Goal: Information Seeking & Learning: Learn about a topic

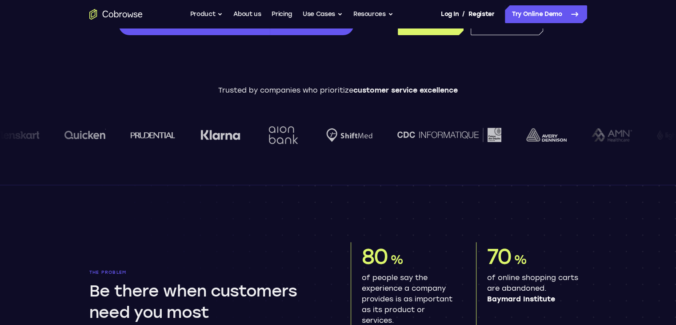
scroll to position [489, 0]
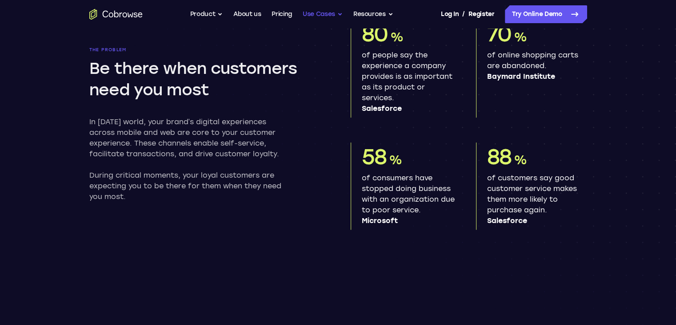
click at [326, 13] on button "Use Cases" at bounding box center [323, 14] width 40 height 18
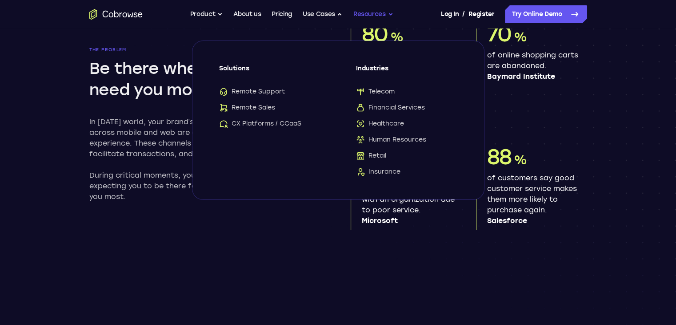
click at [385, 13] on button "Resources" at bounding box center [374, 14] width 40 height 18
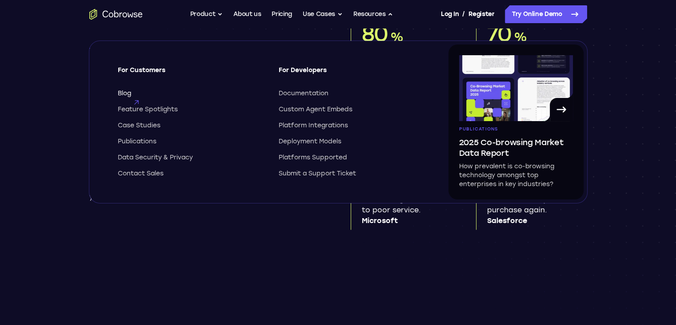
click at [130, 91] on span "Blog" at bounding box center [124, 93] width 13 height 9
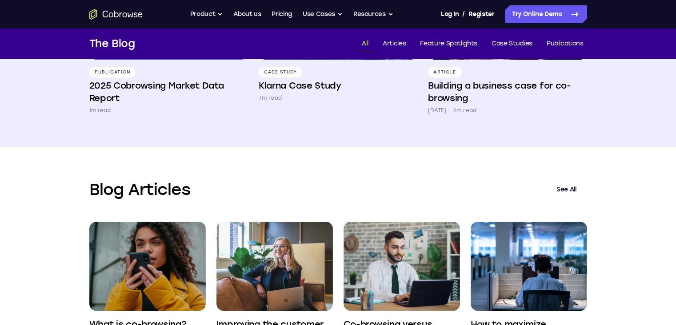
scroll to position [89, 0]
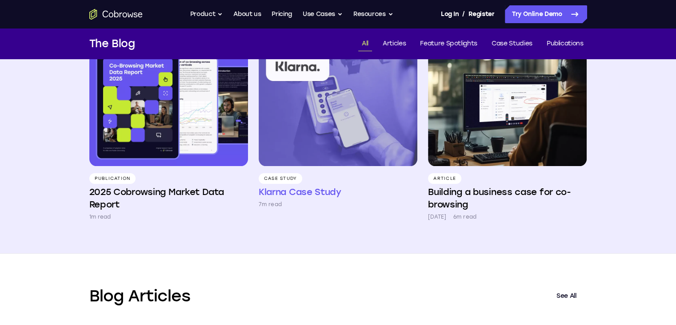
click at [302, 190] on h4 "Klarna Case Study" at bounding box center [300, 191] width 83 height 12
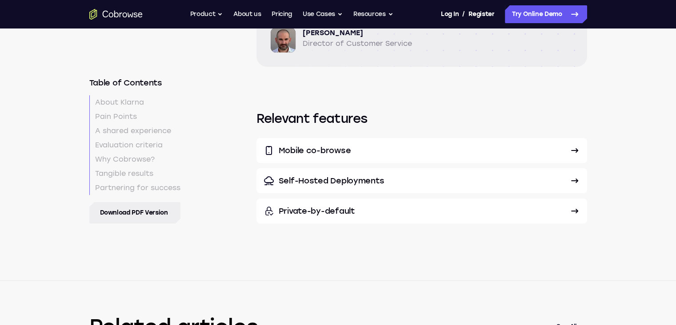
scroll to position [3380, 0]
